Goal: Check status: Check status

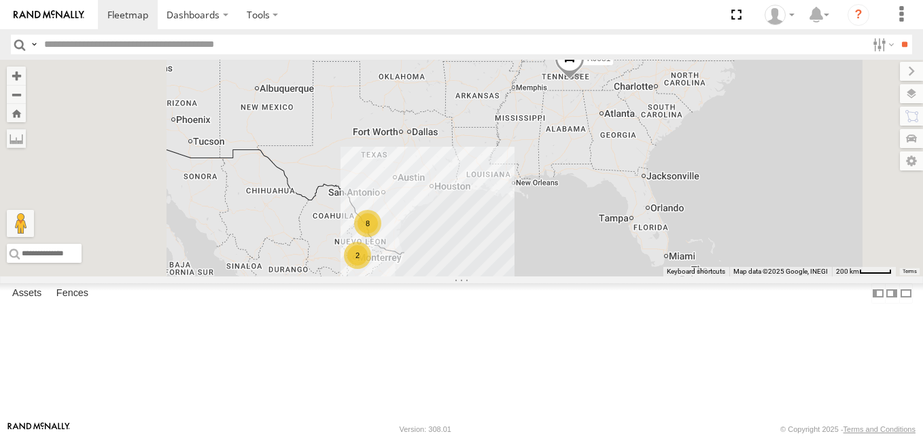
click at [0, 0] on div "100 LOGISTICS" at bounding box center [0, 0] width 0 height 0
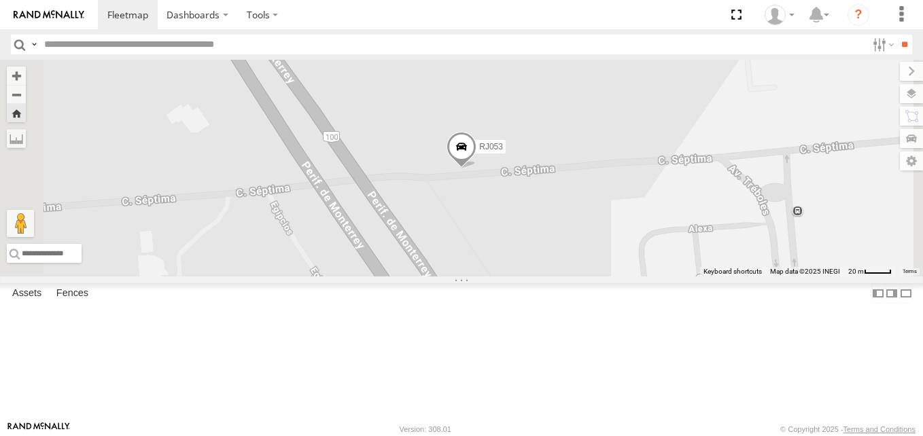
click at [476, 169] on span at bounding box center [461, 150] width 30 height 37
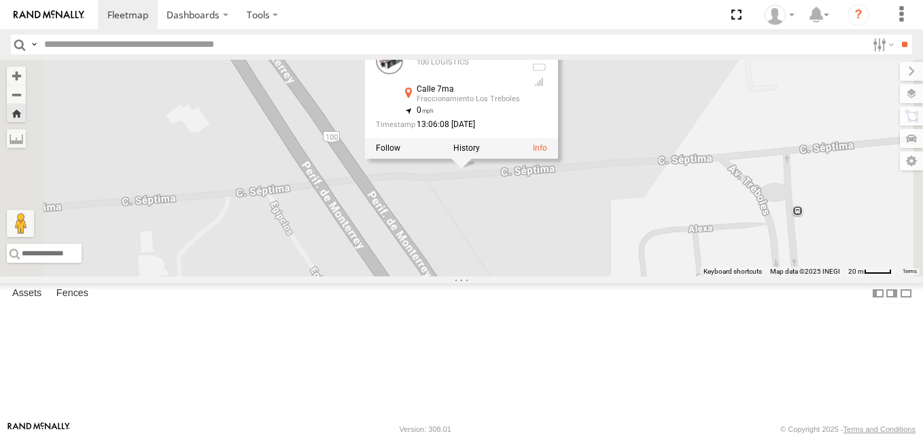
click at [558, 158] on div at bounding box center [461, 148] width 193 height 20
click at [400, 153] on label at bounding box center [388, 148] width 24 height 10
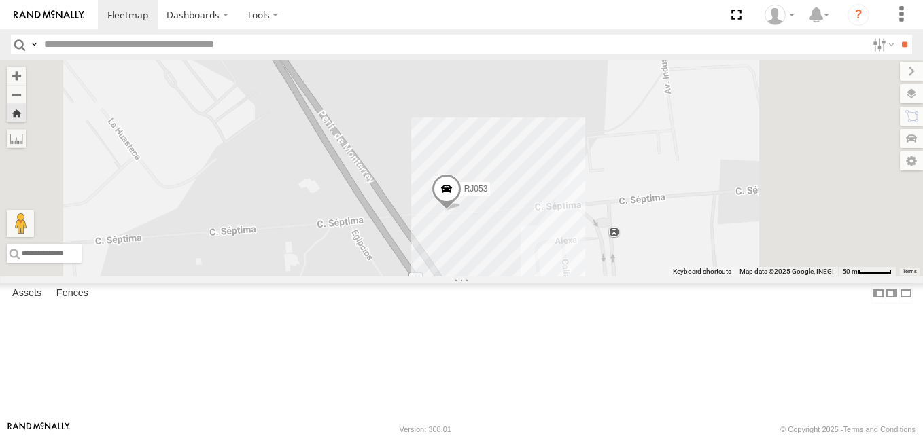
click at [778, 277] on div "RJ053" at bounding box center [461, 168] width 923 height 217
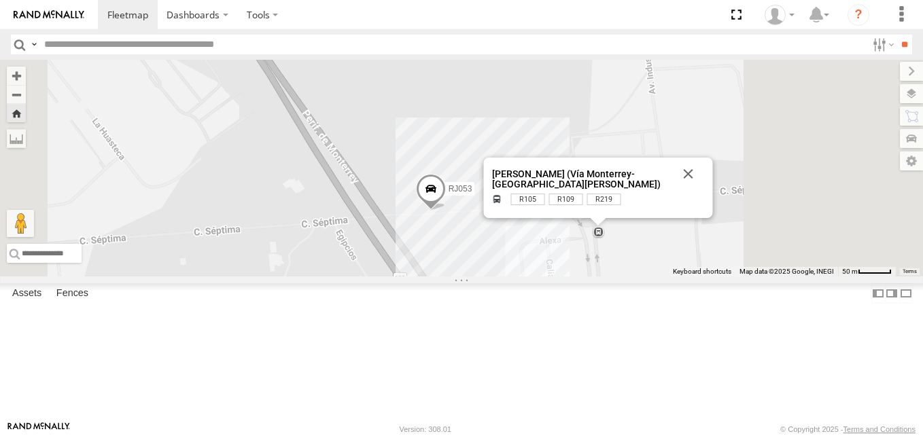
click at [782, 277] on div "RJ053 Del Colector (Vía Monterrey-[GEOGRAPHIC_DATA][PERSON_NAME]) Del Colector …" at bounding box center [461, 168] width 923 height 217
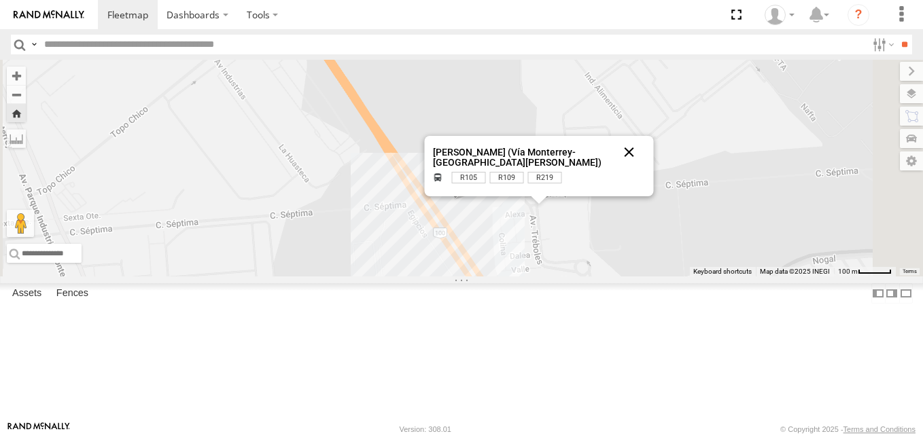
click at [646, 169] on button "Close" at bounding box center [629, 152] width 33 height 33
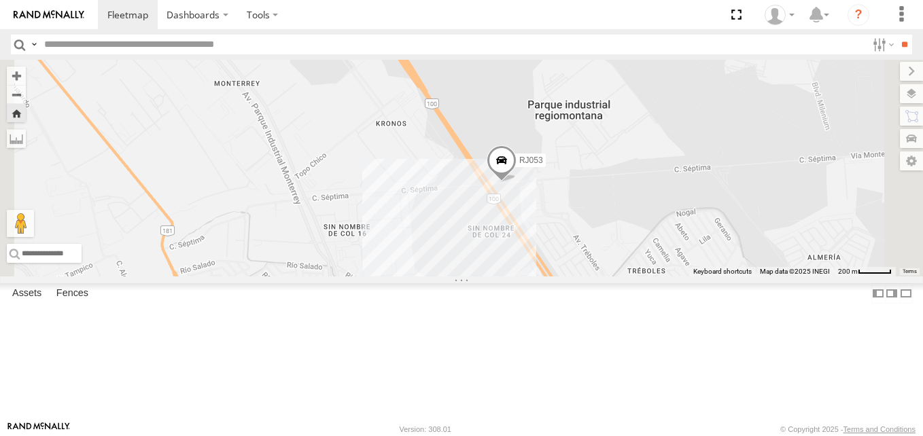
drag, startPoint x: 796, startPoint y: 294, endPoint x: 780, endPoint y: 285, distance: 18.5
click at [780, 277] on div "RJ053" at bounding box center [461, 168] width 923 height 217
click at [762, 183] on div "RJ053" at bounding box center [461, 168] width 923 height 217
